Goal: Information Seeking & Learning: Check status

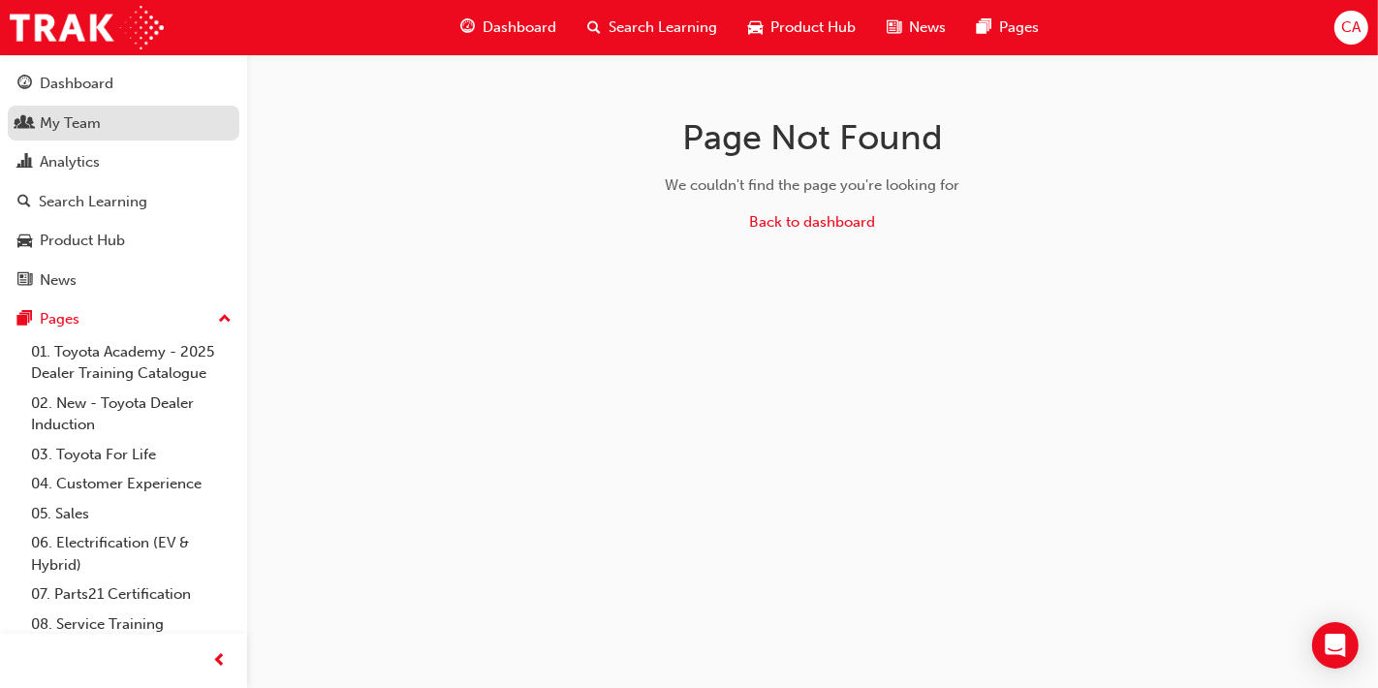
click at [110, 137] on link "My Team" at bounding box center [124, 124] width 232 height 36
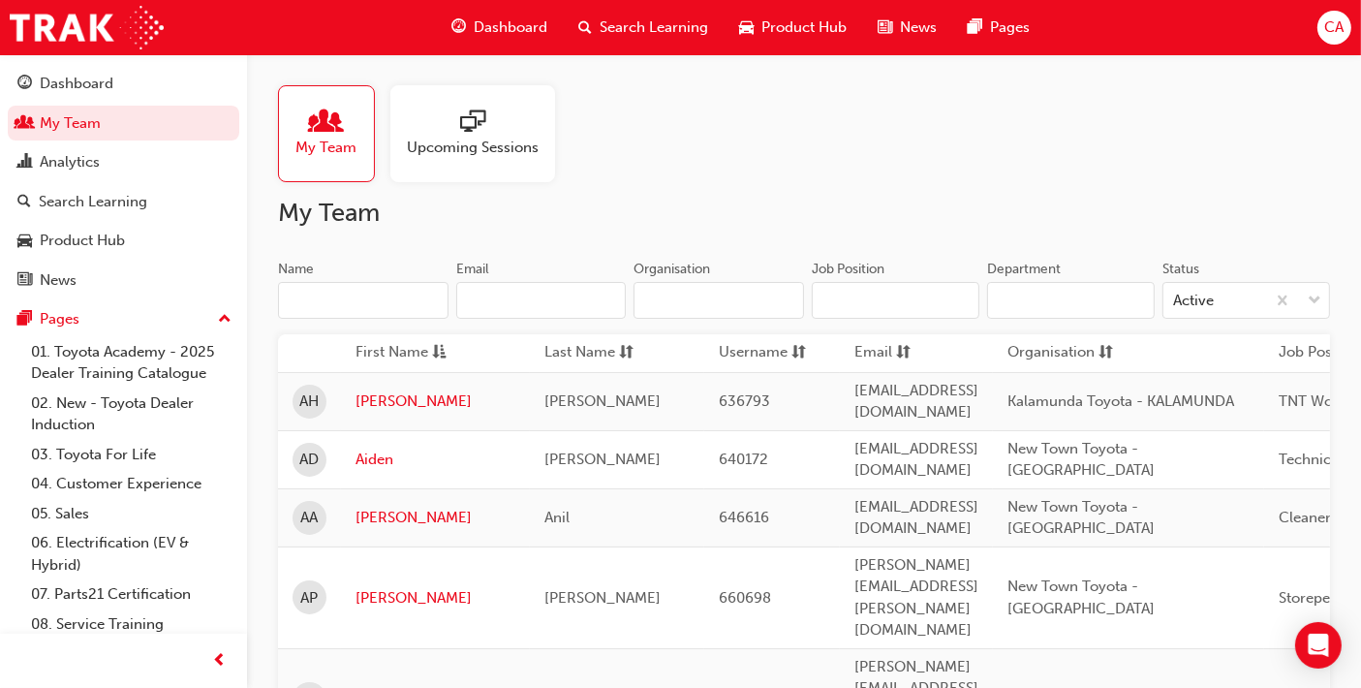
click at [396, 308] on input "Name" at bounding box center [363, 300] width 171 height 37
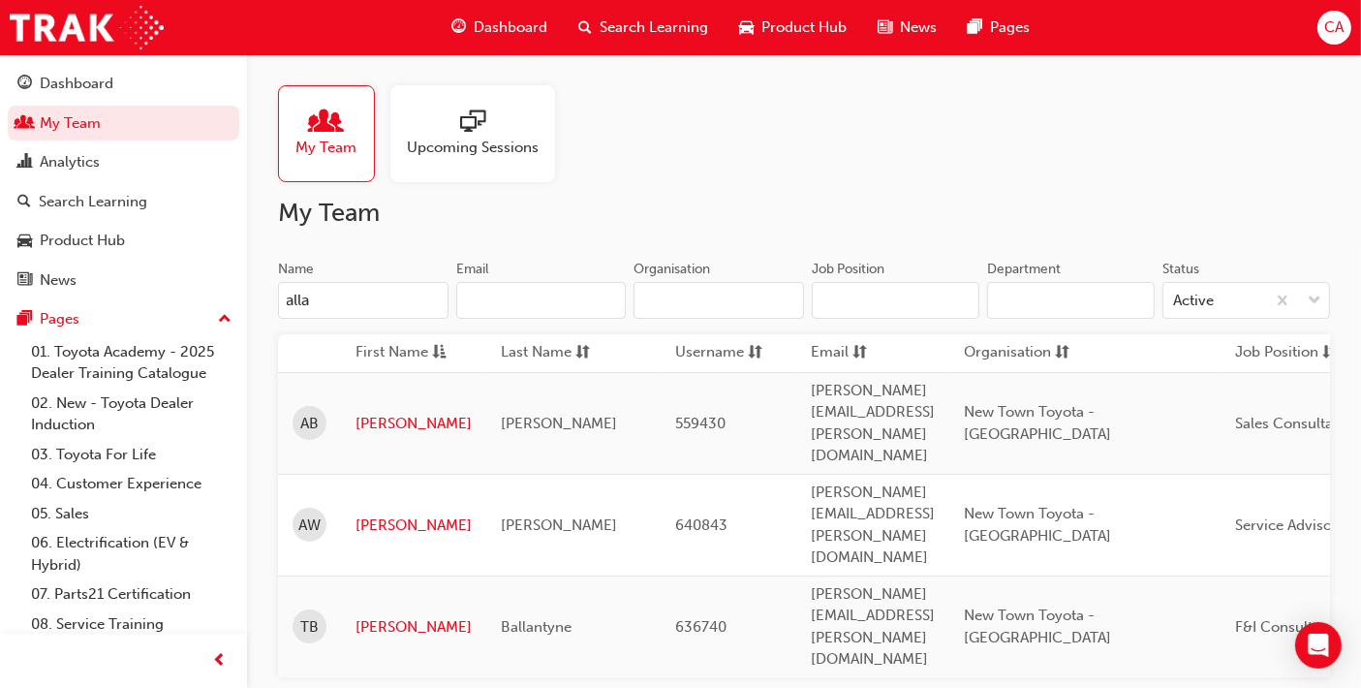
type input "[PERSON_NAME]"
click at [373, 515] on link "[PERSON_NAME]" at bounding box center [414, 526] width 116 height 22
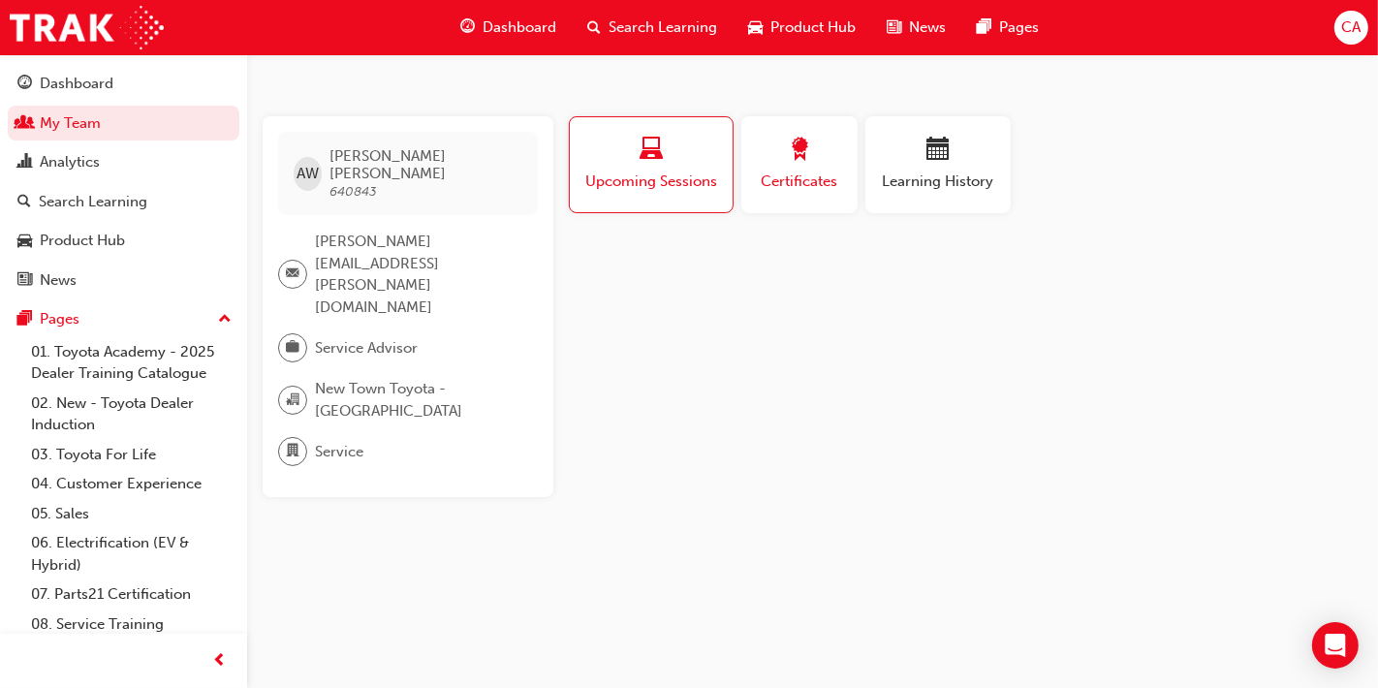
click at [822, 193] on button "Certificates" at bounding box center [799, 164] width 116 height 97
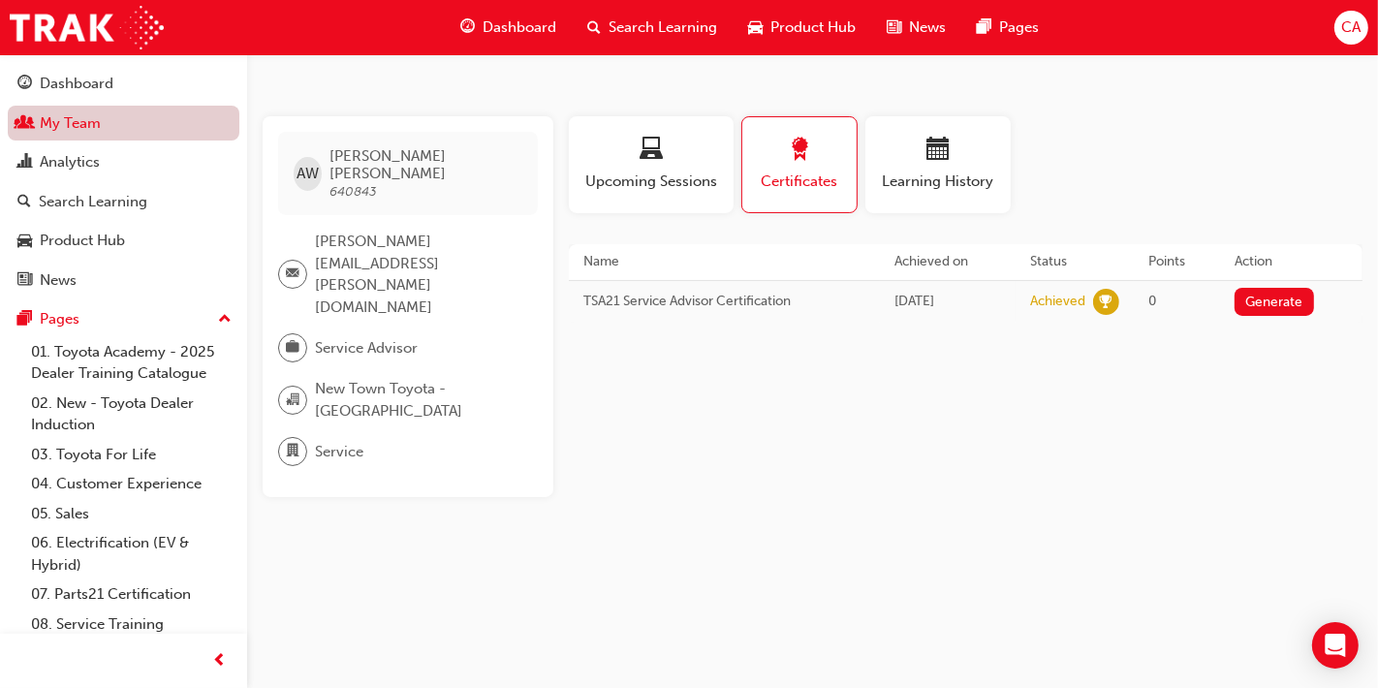
click at [102, 137] on link "My Team" at bounding box center [124, 124] width 232 height 36
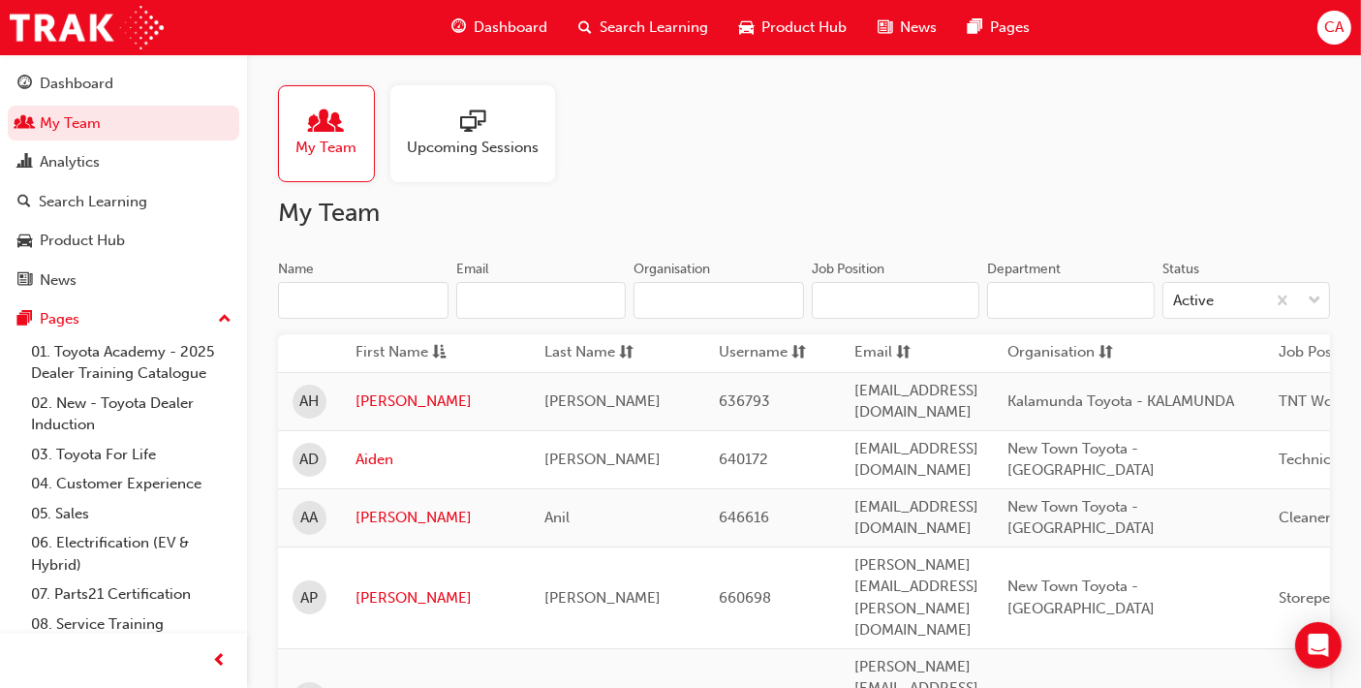
click at [394, 313] on input "Name" at bounding box center [363, 300] width 171 height 37
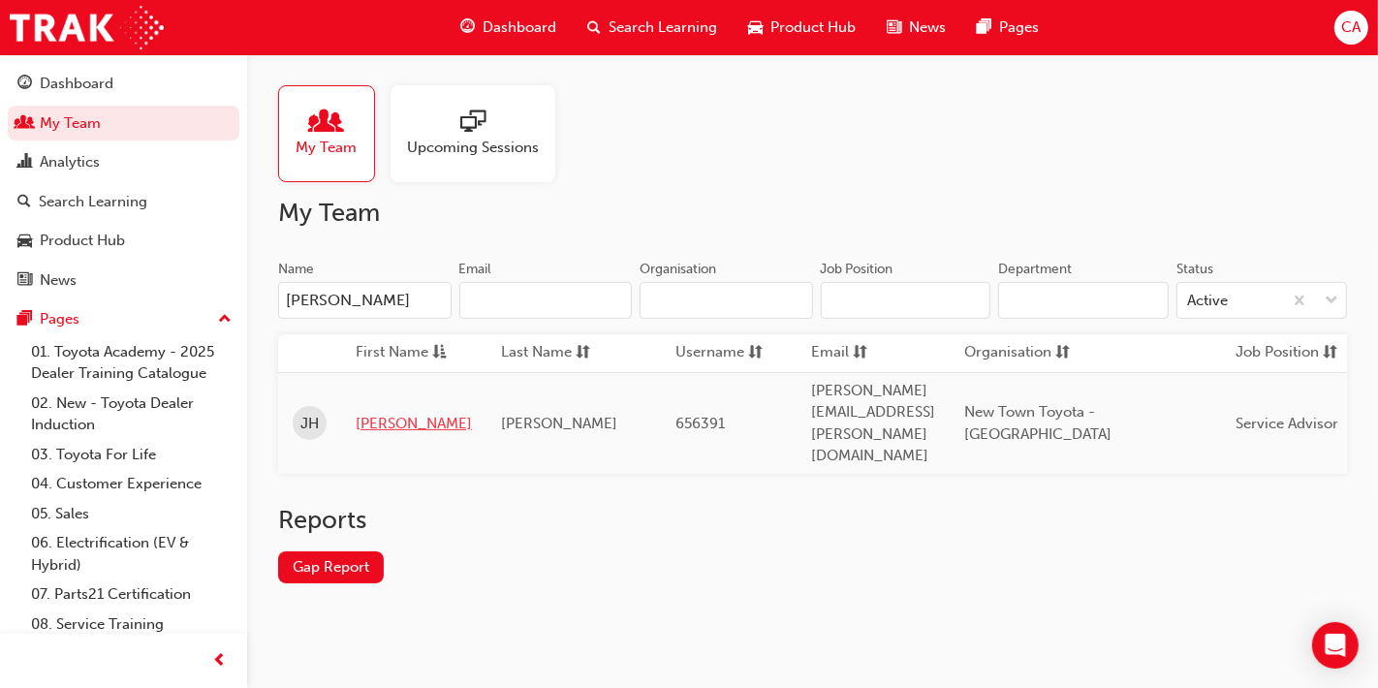
type input "[PERSON_NAME]"
click at [381, 413] on link "[PERSON_NAME]" at bounding box center [414, 424] width 116 height 22
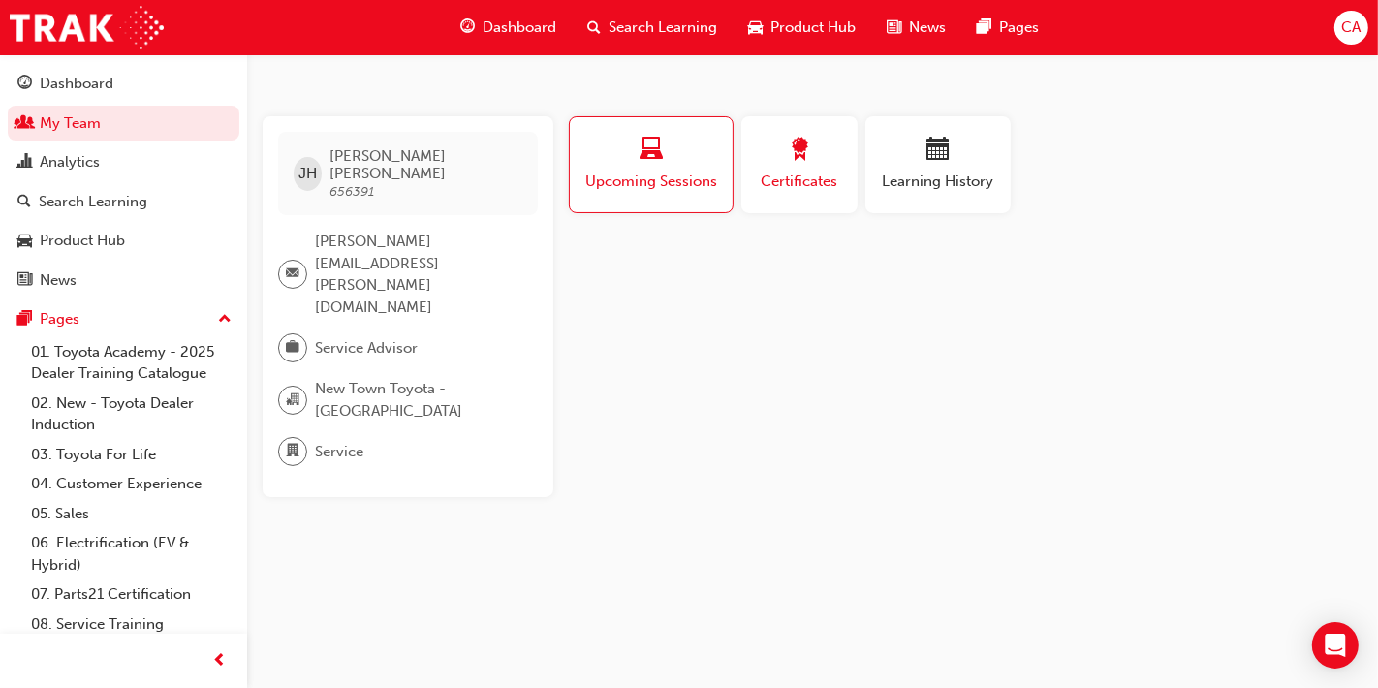
click at [808, 171] on span "Certificates" at bounding box center [799, 182] width 87 height 22
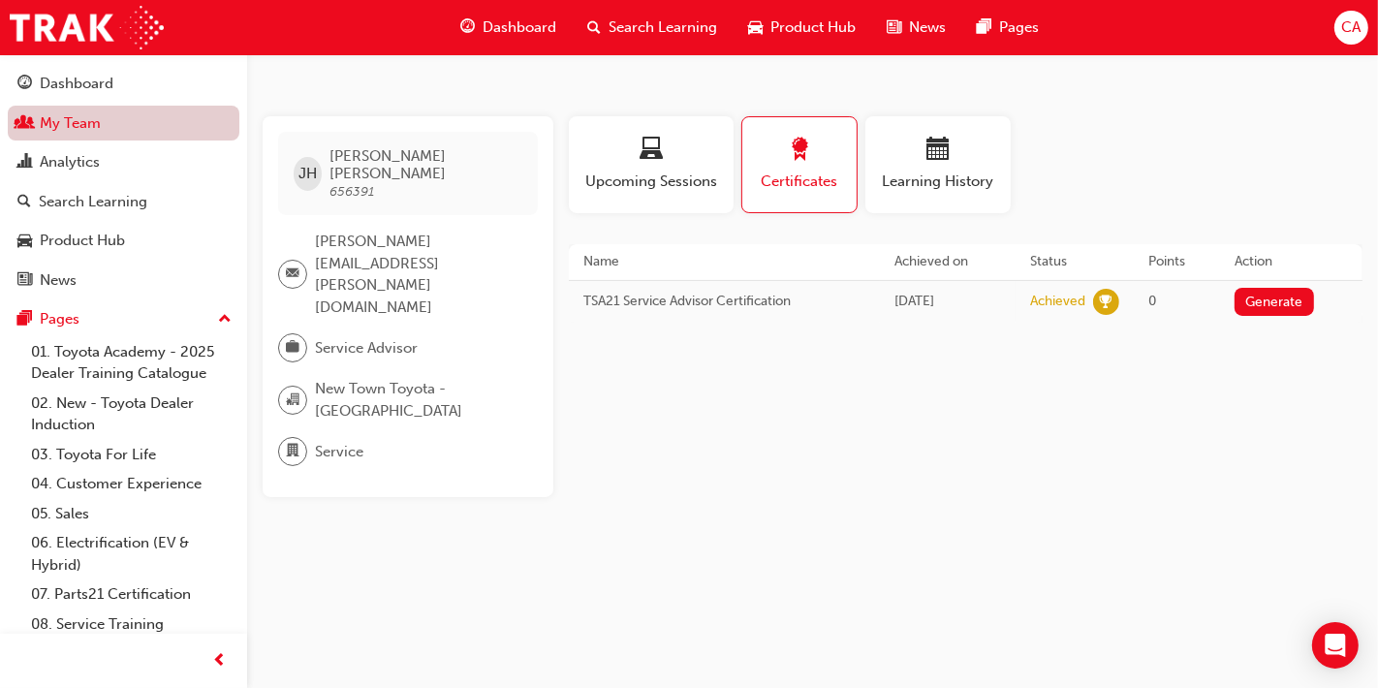
click at [66, 126] on link "My Team" at bounding box center [124, 124] width 232 height 36
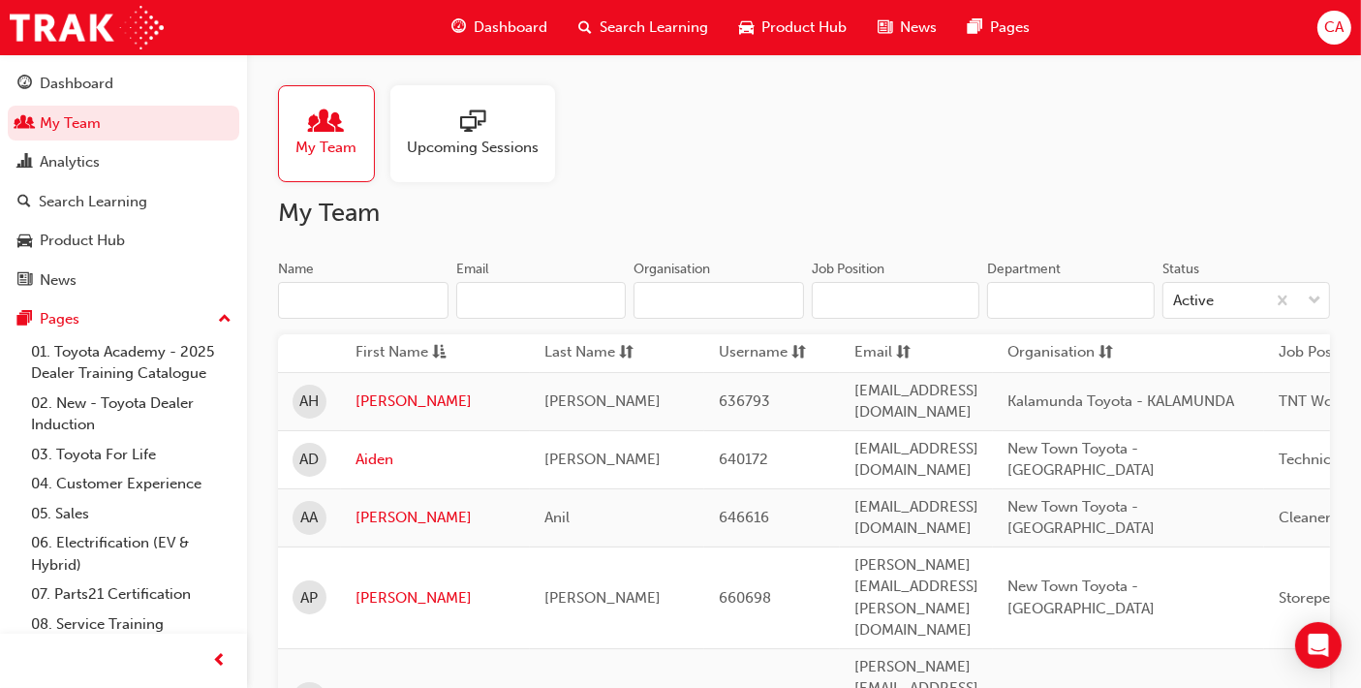
click at [388, 312] on input "Name" at bounding box center [363, 300] width 171 height 37
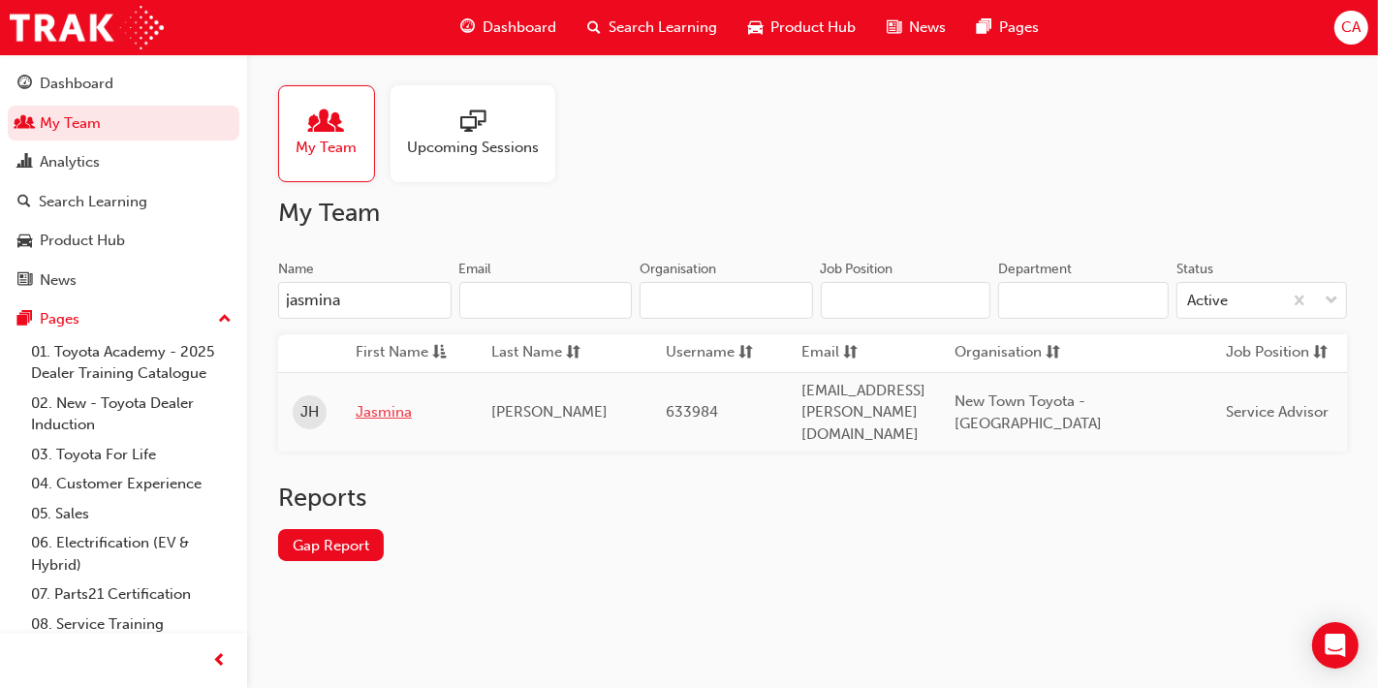
type input "jasmina"
click at [394, 401] on link "Jasmina" at bounding box center [409, 412] width 107 height 22
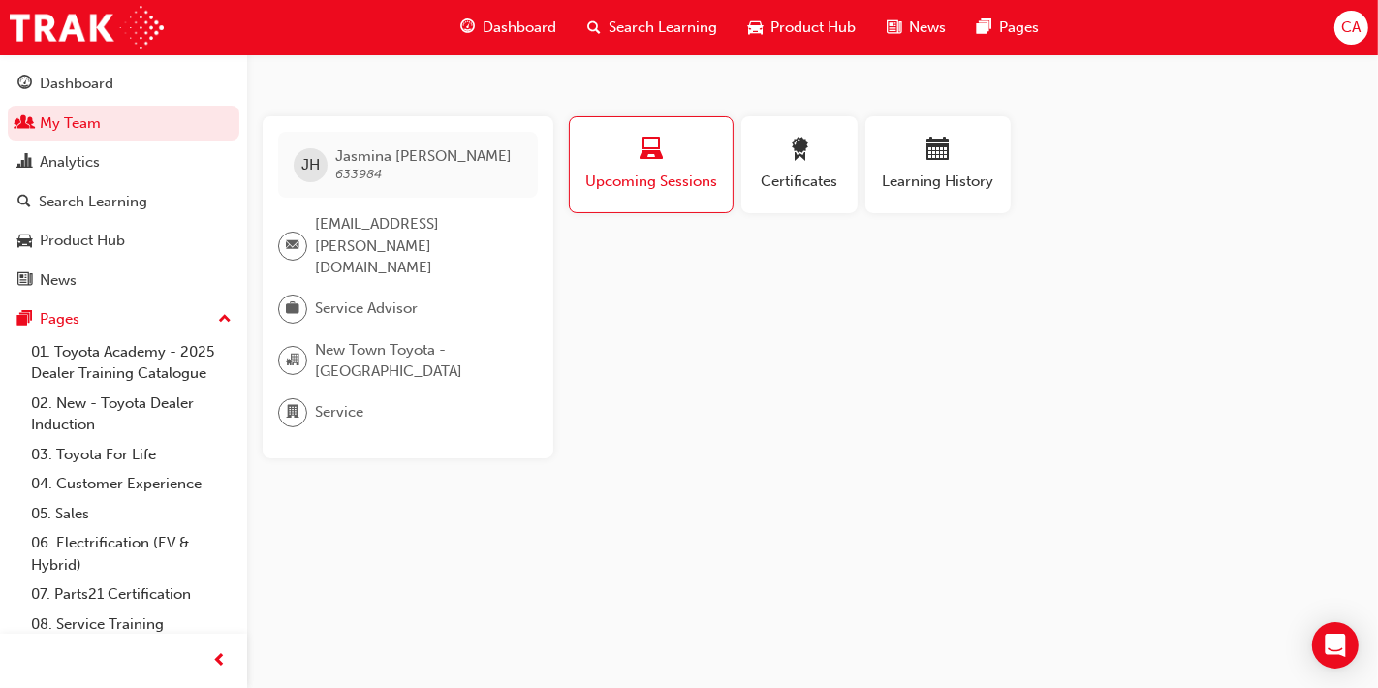
click at [794, 220] on div "Certificates" at bounding box center [799, 172] width 124 height 112
click at [769, 139] on div "button" at bounding box center [799, 153] width 87 height 30
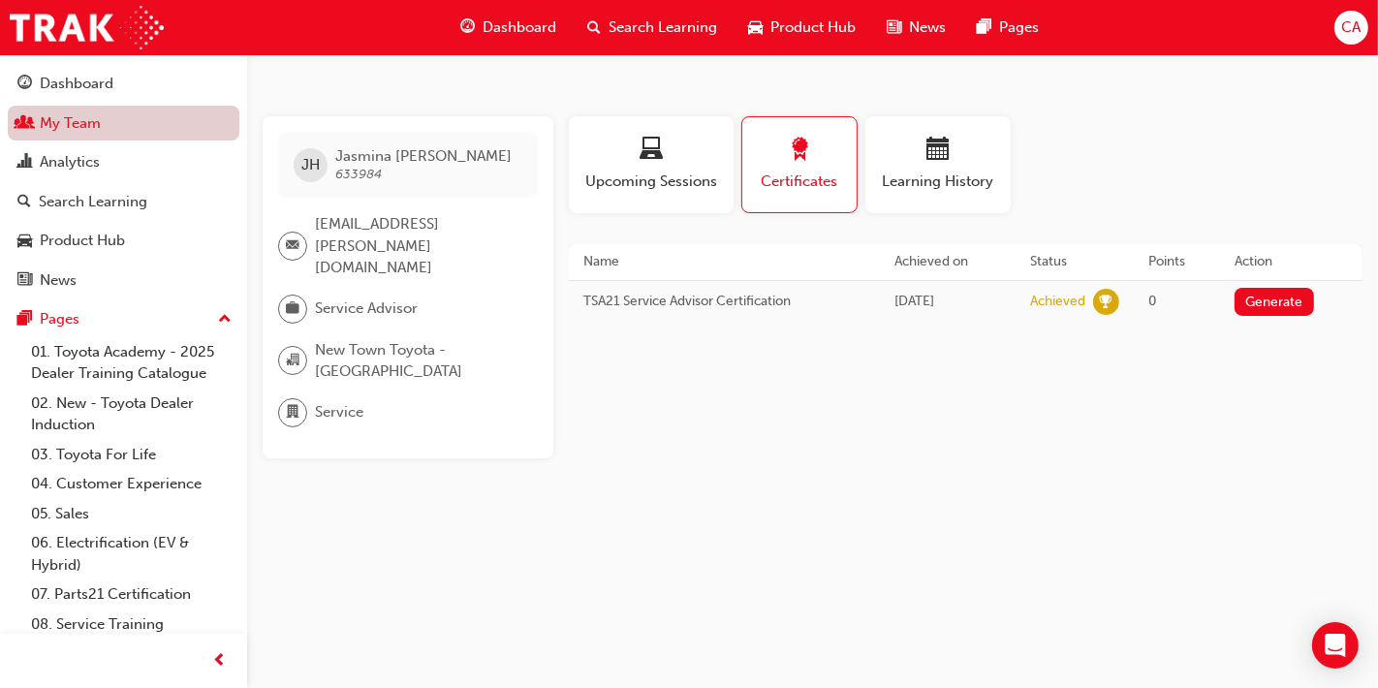
click at [115, 129] on link "My Team" at bounding box center [124, 124] width 232 height 36
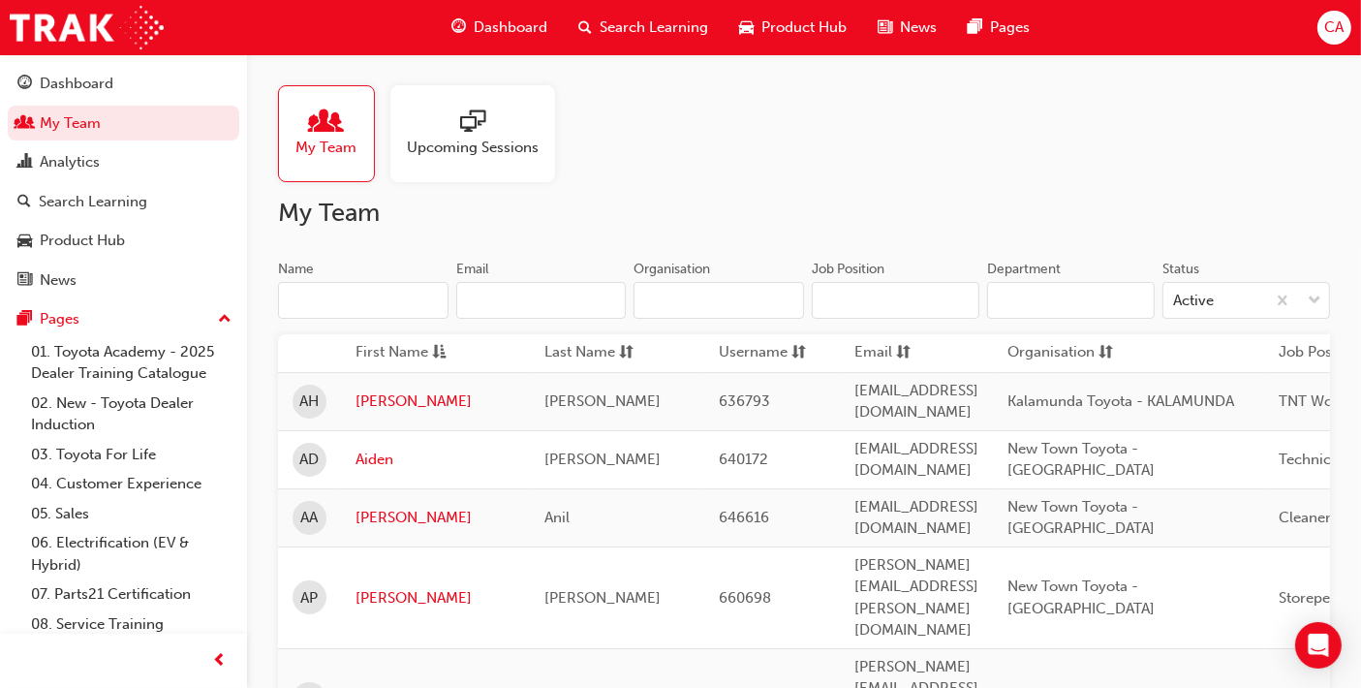
click at [358, 301] on input "Name" at bounding box center [363, 300] width 171 height 37
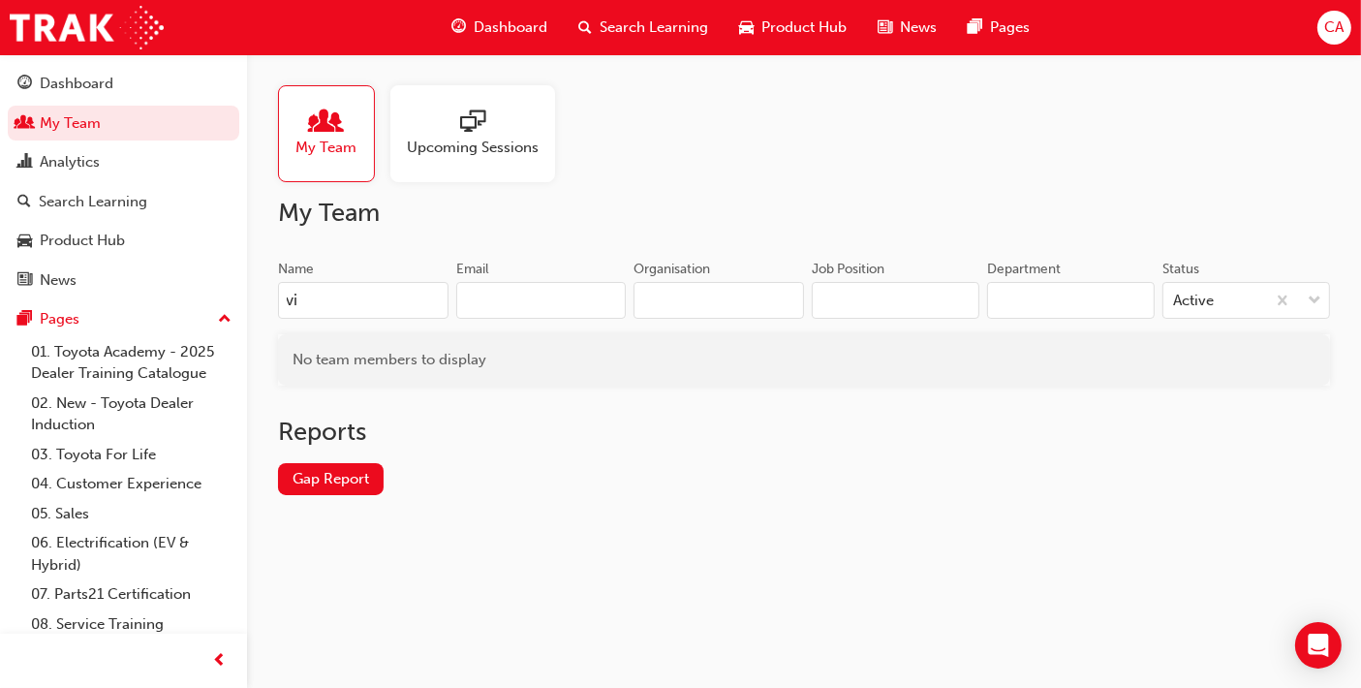
type input "v"
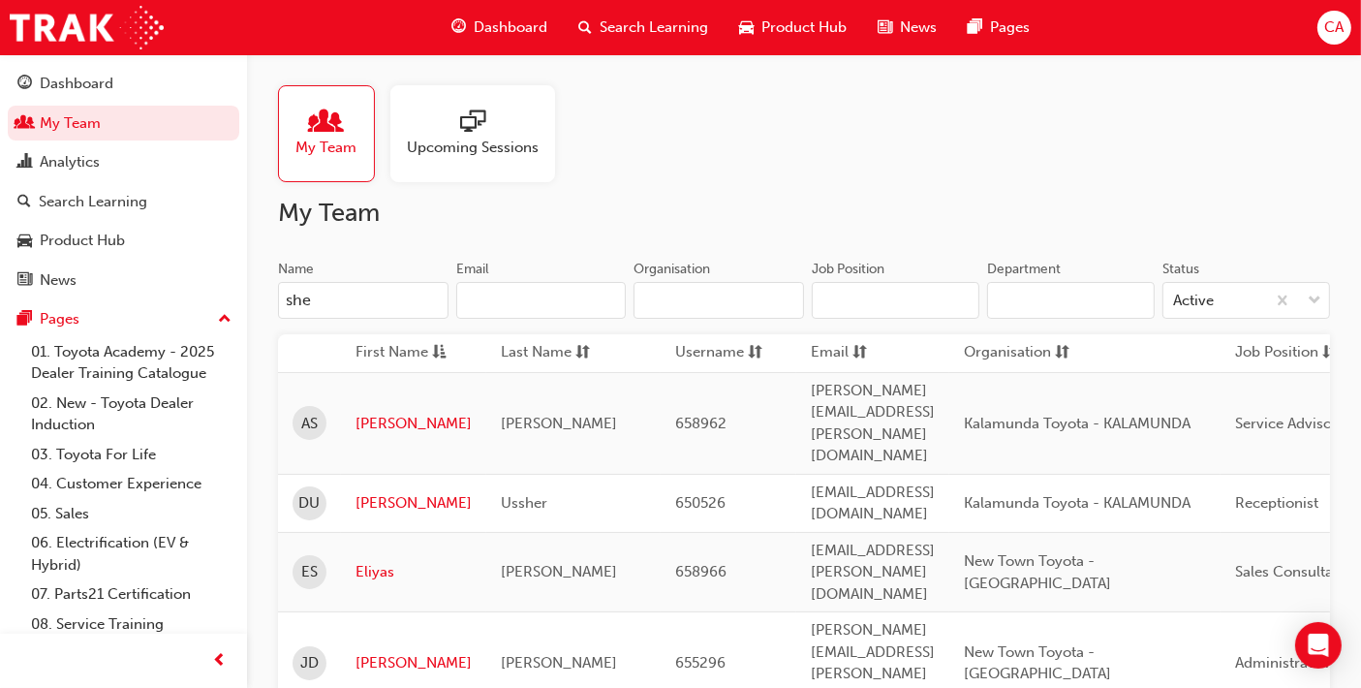
type input "[PERSON_NAME]"
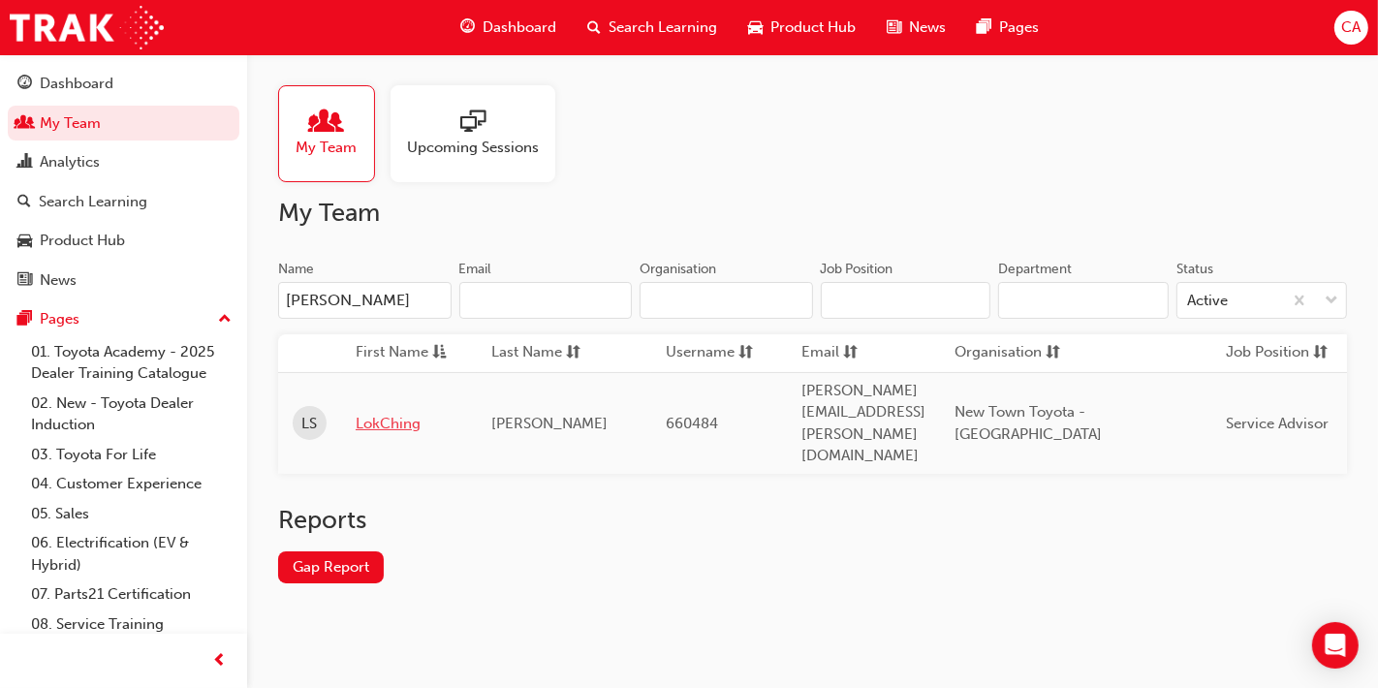
click at [394, 413] on link "LokChing" at bounding box center [409, 424] width 107 height 22
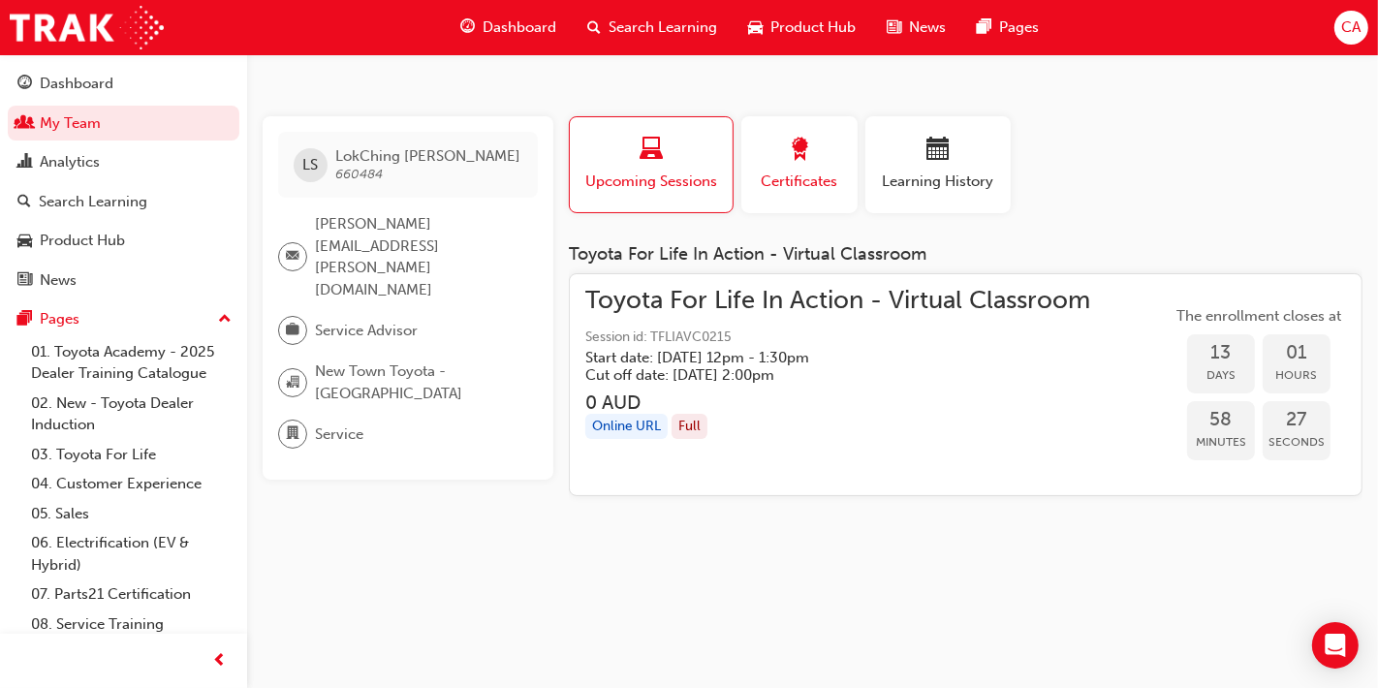
click at [803, 143] on span "award-icon" at bounding box center [799, 151] width 23 height 26
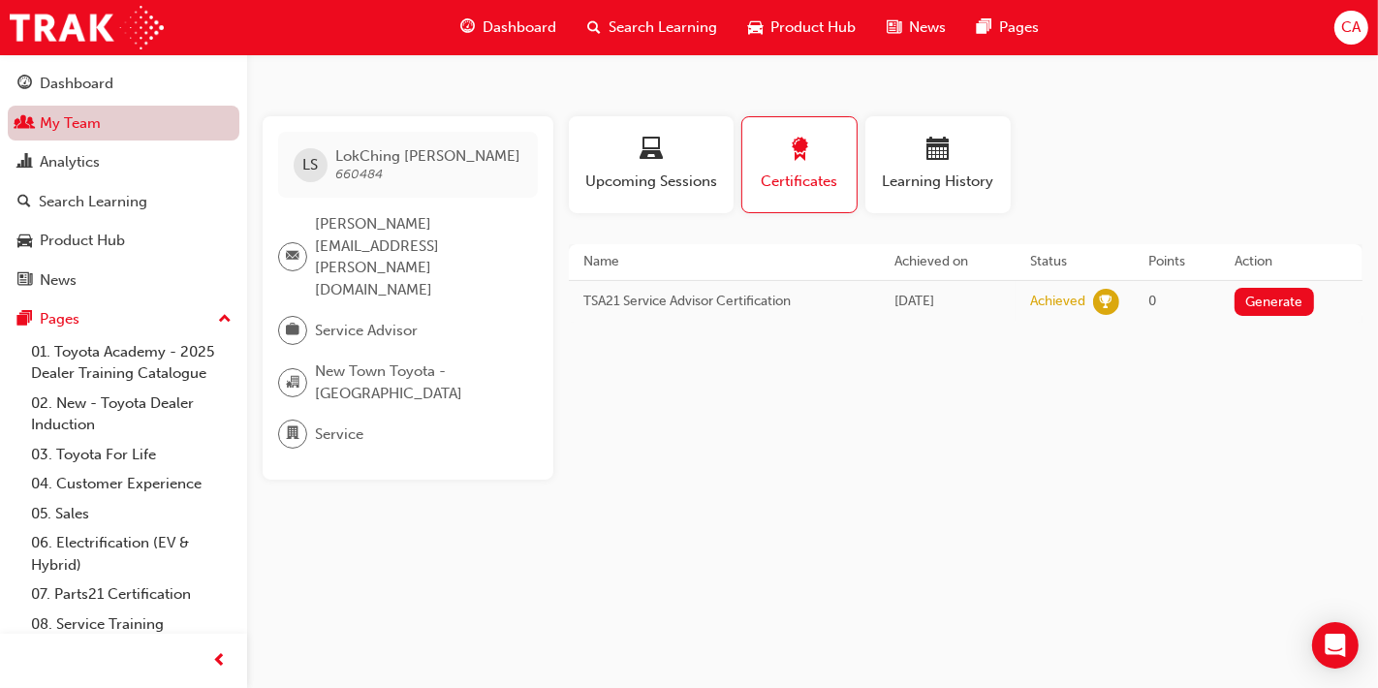
click at [102, 140] on link "My Team" at bounding box center [124, 124] width 232 height 36
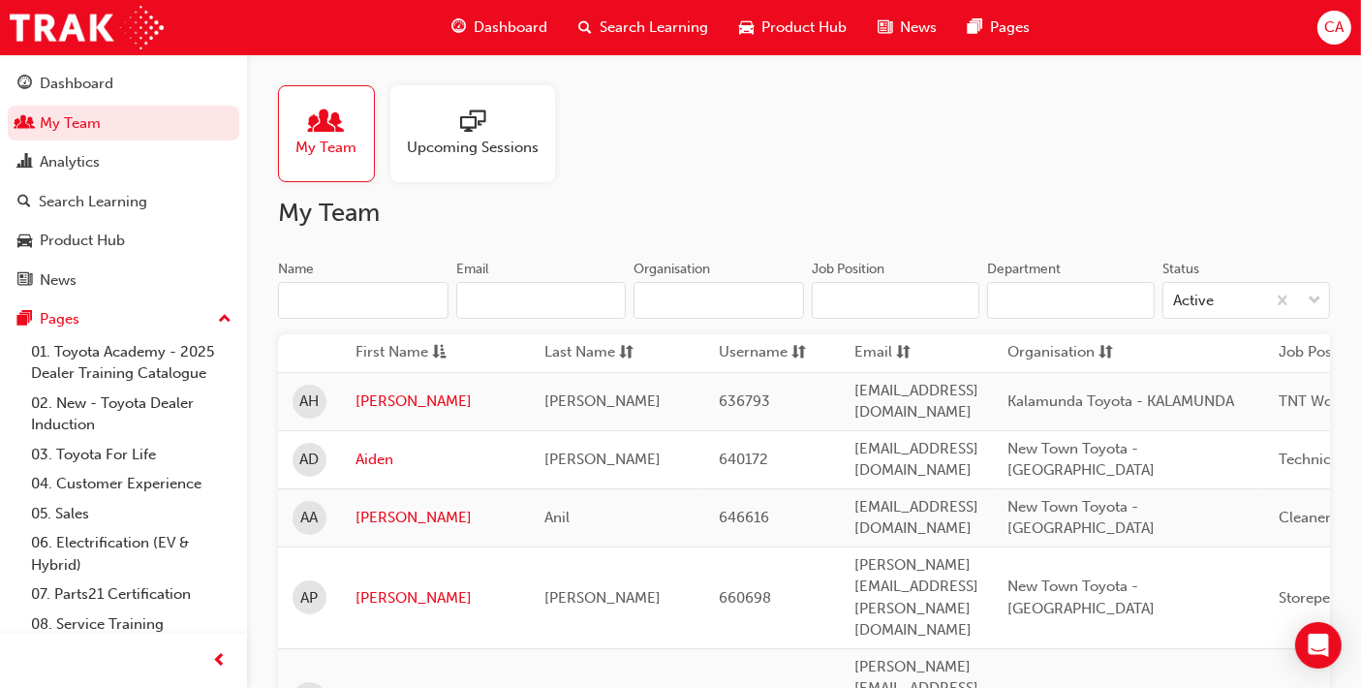
click at [354, 289] on input "Name" at bounding box center [363, 300] width 171 height 37
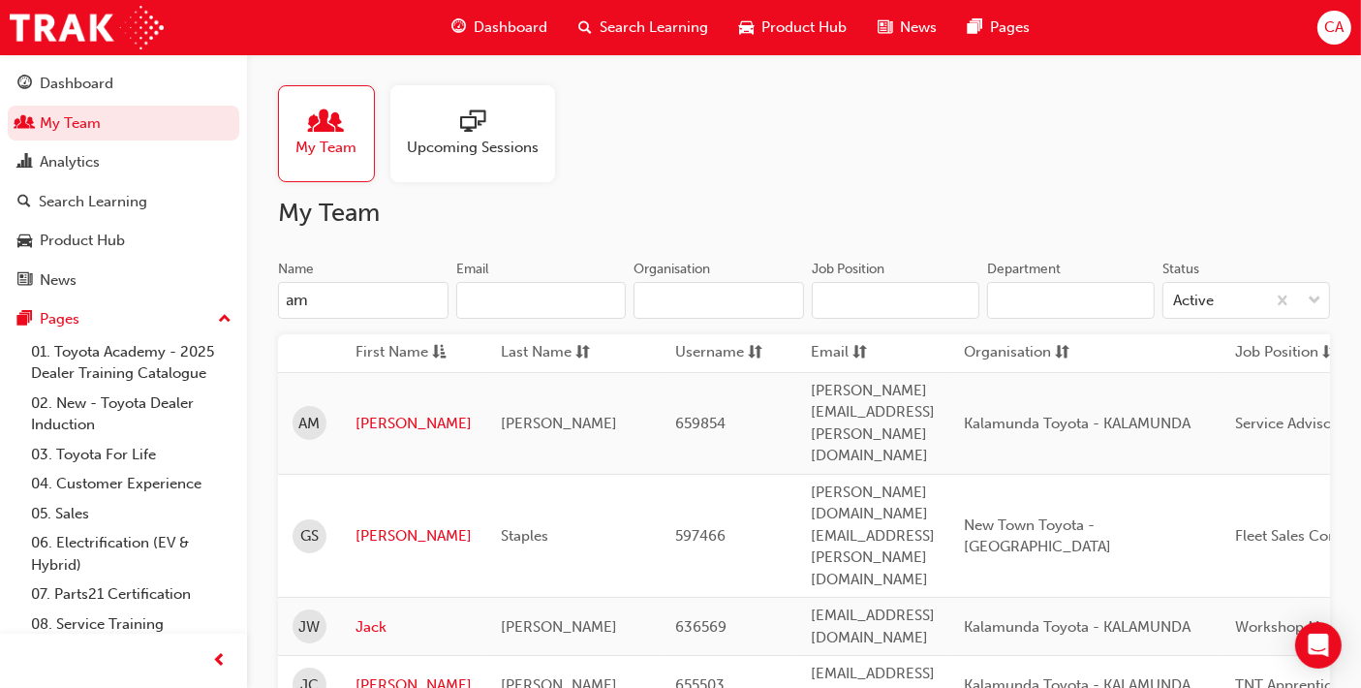
type input "[PERSON_NAME]"
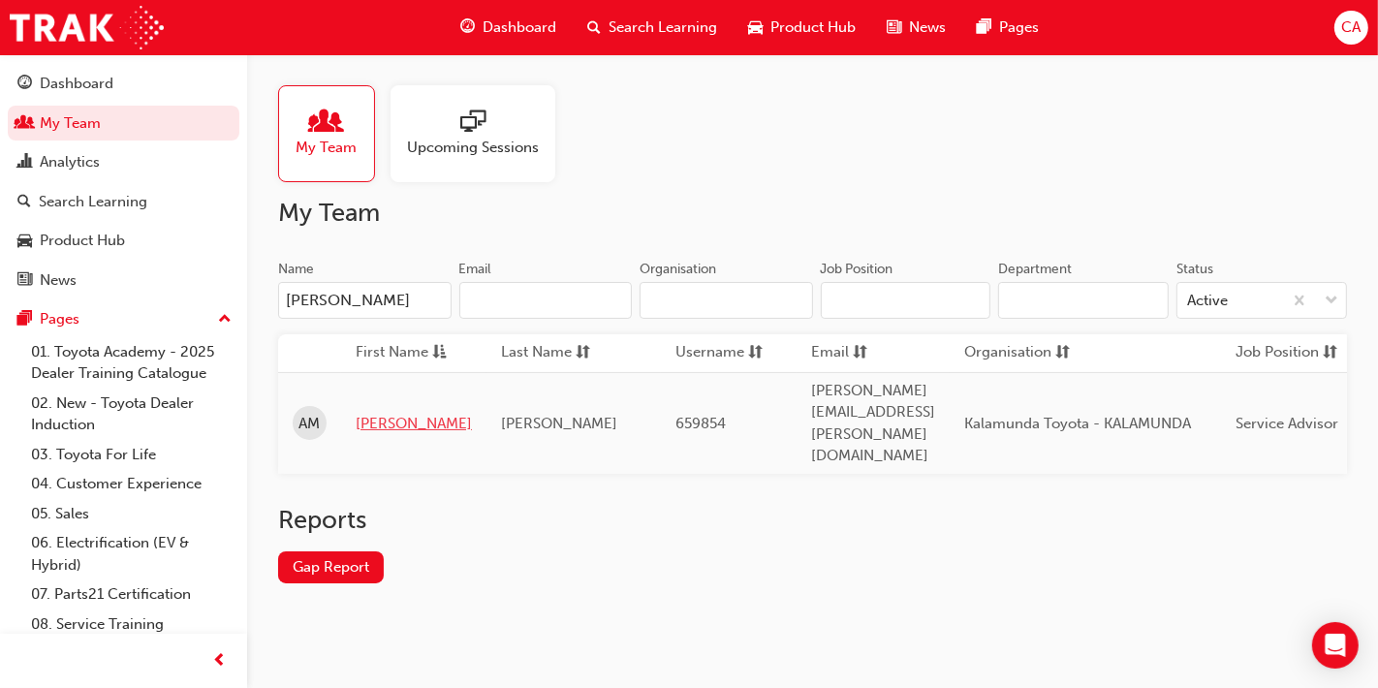
click at [379, 413] on link "[PERSON_NAME]" at bounding box center [414, 424] width 116 height 22
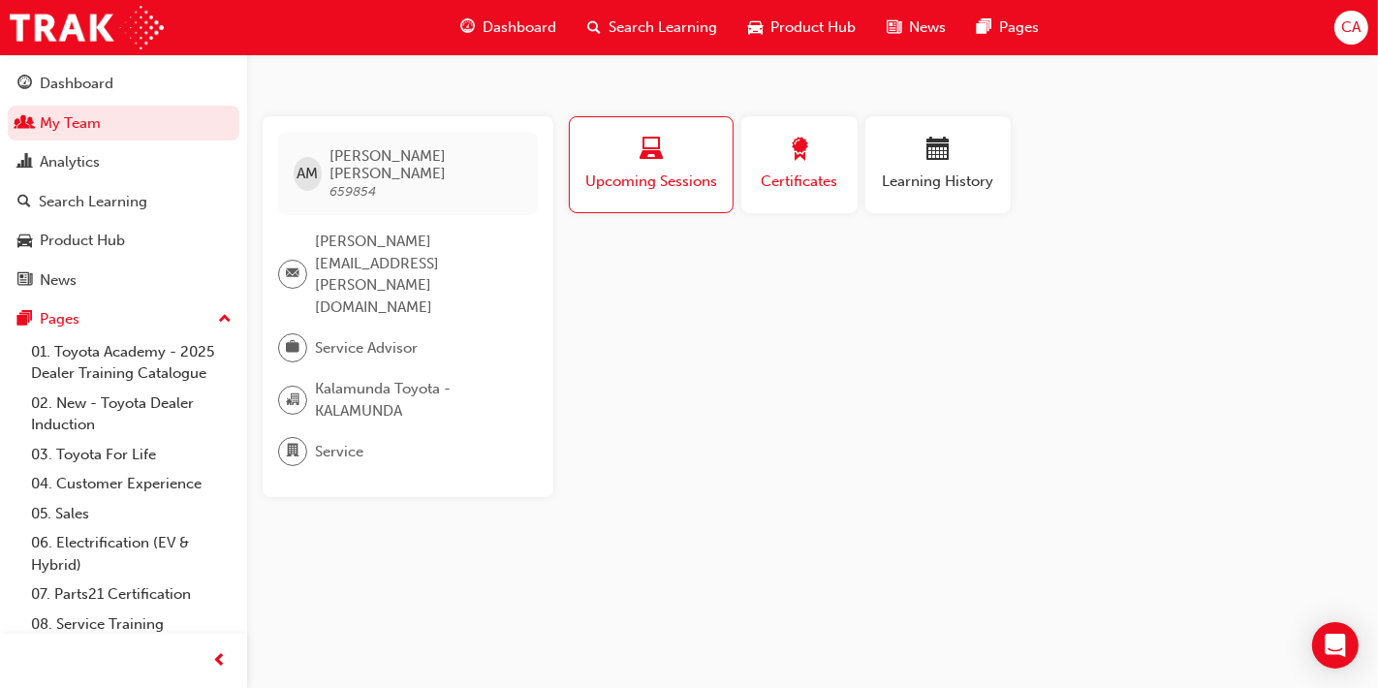
click at [826, 182] on span "Certificates" at bounding box center [799, 182] width 87 height 22
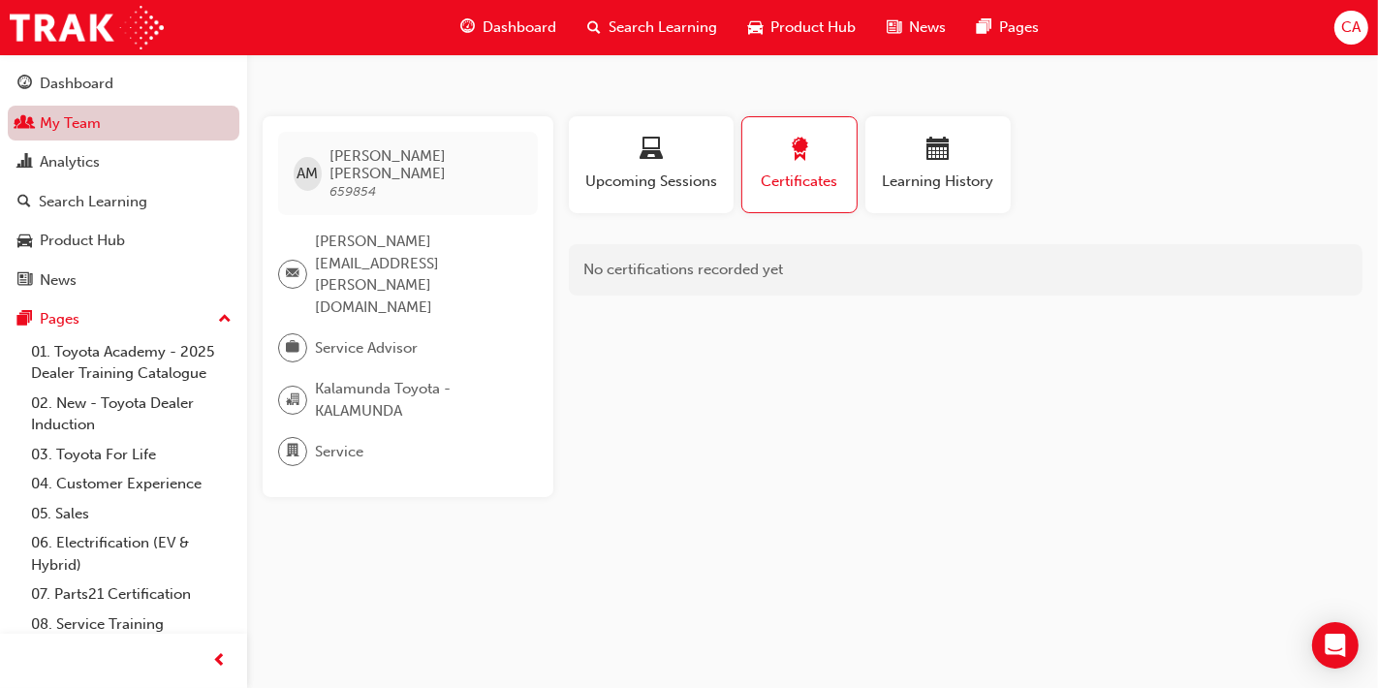
click at [163, 135] on link "My Team" at bounding box center [124, 124] width 232 height 36
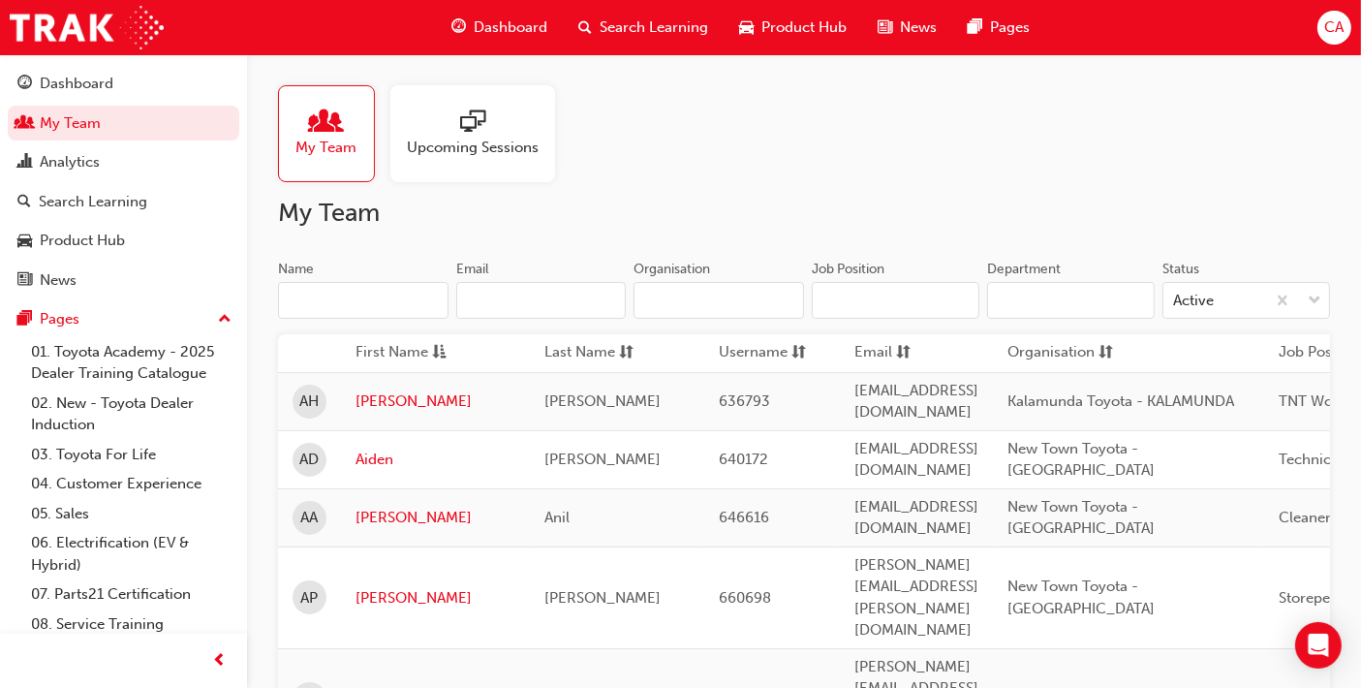
click at [359, 293] on input "Name" at bounding box center [363, 300] width 171 height 37
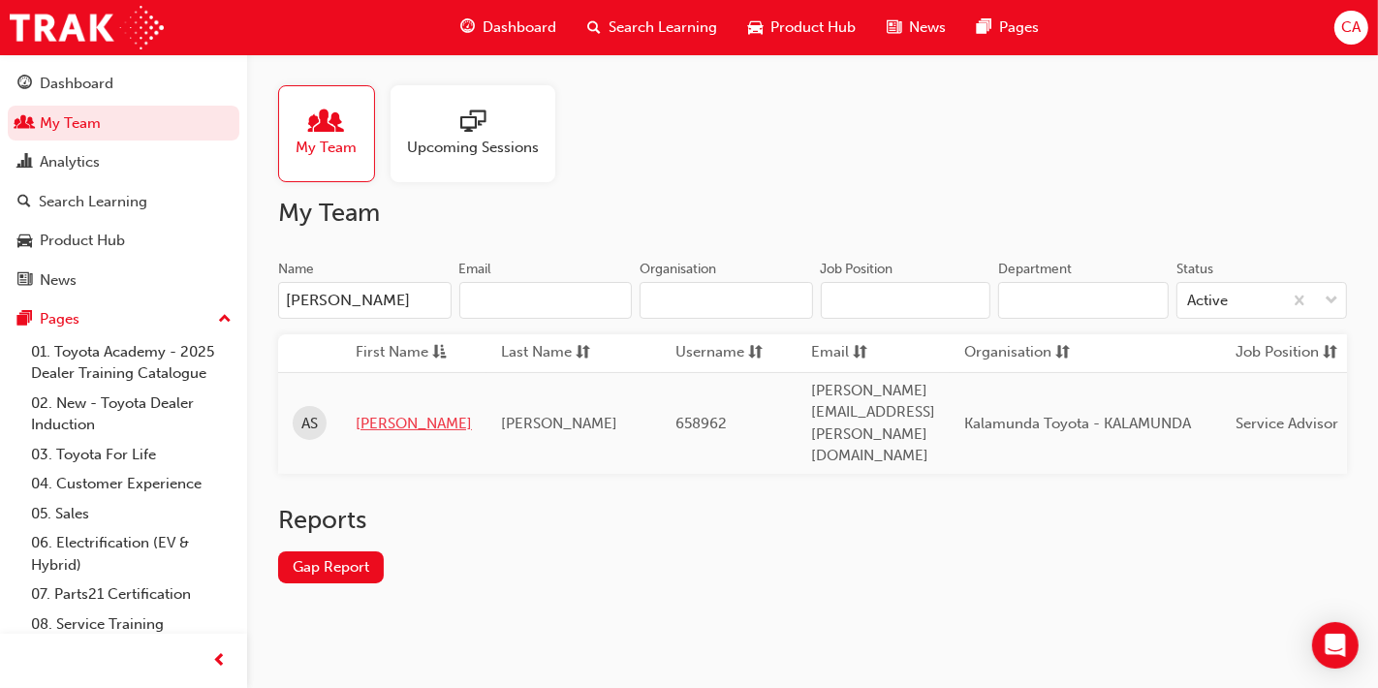
type input "[PERSON_NAME]"
click at [382, 413] on link "[PERSON_NAME]" at bounding box center [414, 424] width 116 height 22
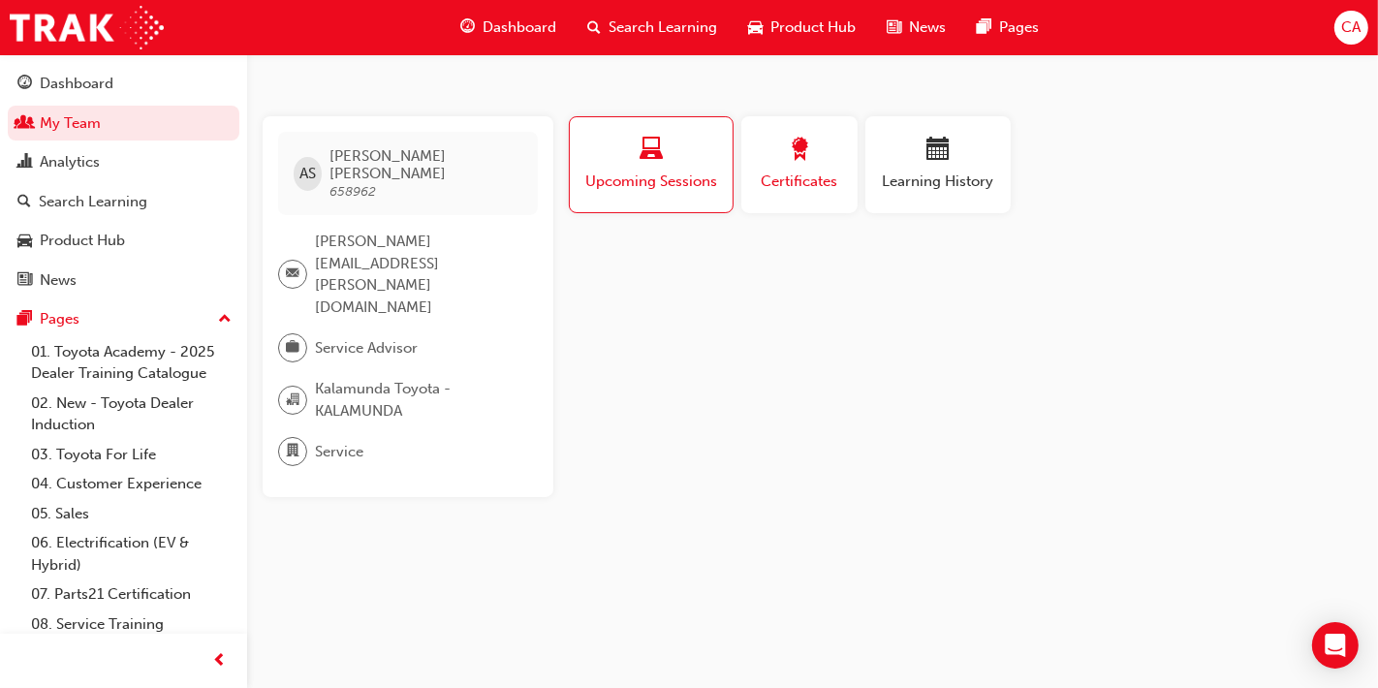
click at [835, 171] on span "Certificates" at bounding box center [799, 182] width 87 height 22
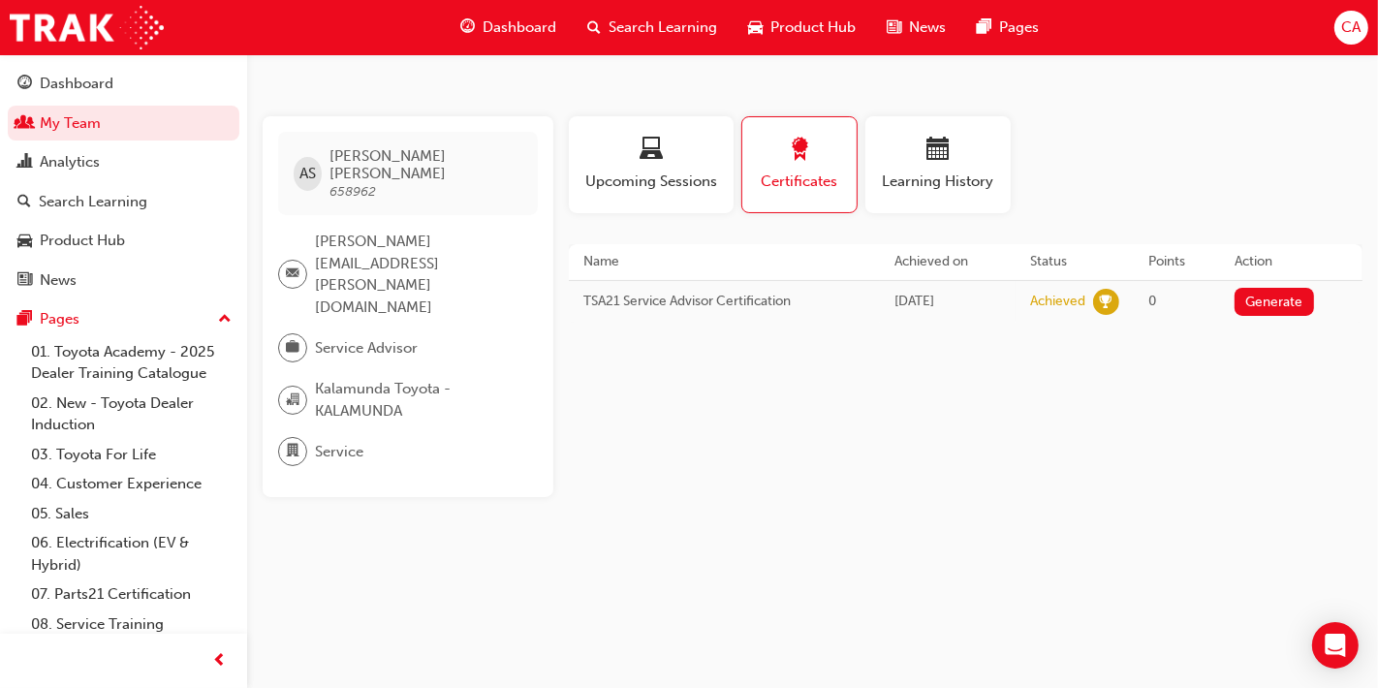
drag, startPoint x: 579, startPoint y: 297, endPoint x: 991, endPoint y: 290, distance: 412.9
click at [991, 290] on tr "TSA21 Service Advisor Certification [DATE] Achieved 0 Generate" at bounding box center [966, 301] width 794 height 43
click at [919, 405] on div "Profile Upcoming Sessions Certificates Learning History AS [PERSON_NAME] 658962…" at bounding box center [966, 306] width 794 height 381
